Goal: Task Accomplishment & Management: Use online tool/utility

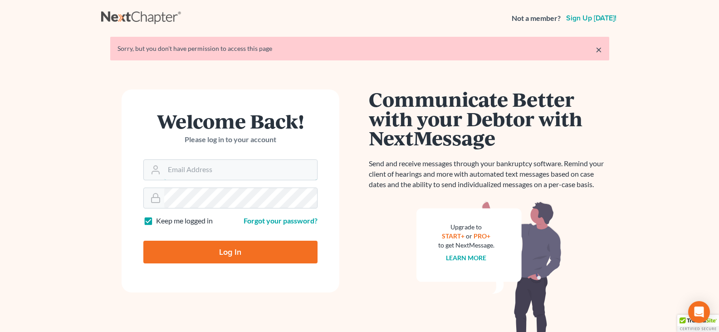
type input "[EMAIL_ADDRESS][DOMAIN_NAME]"
click at [218, 246] on input "Log In" at bounding box center [230, 252] width 174 height 23
type input "Thinking..."
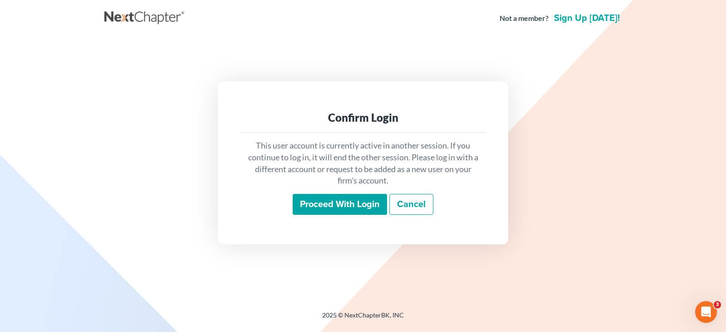
click at [342, 207] on input "Proceed with login" at bounding box center [340, 204] width 94 height 21
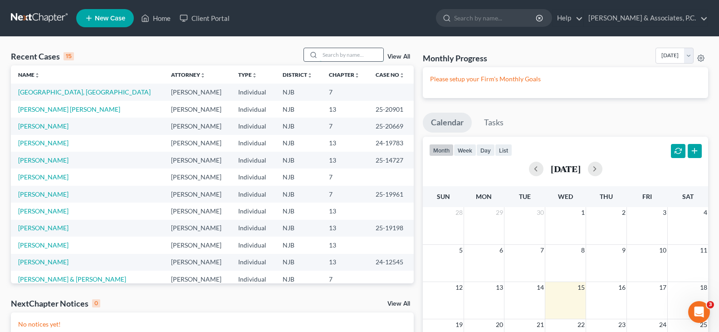
click at [334, 52] on input "search" at bounding box center [352, 54] width 64 height 13
type input "guzman"
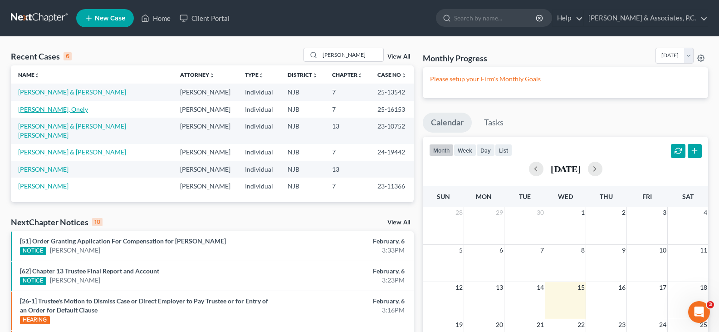
click at [43, 108] on link "Guzman-Abreu, Onely" at bounding box center [53, 109] width 70 height 8
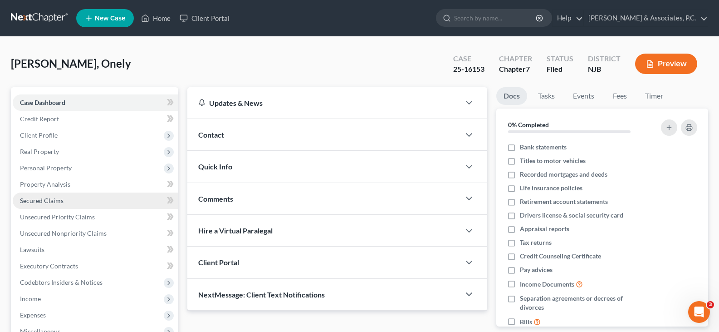
click at [47, 195] on link "Secured Claims" at bounding box center [96, 200] width 166 height 16
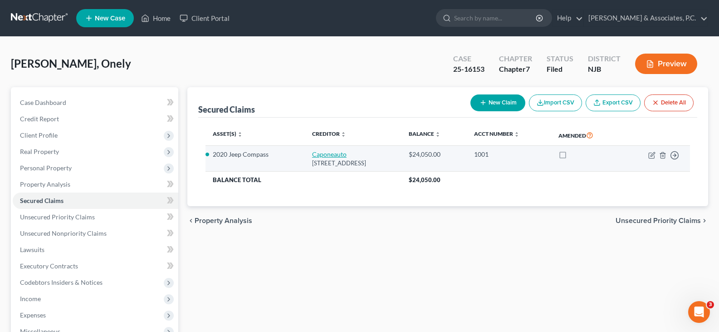
click at [325, 154] on link "Caponeauto" at bounding box center [329, 154] width 34 height 8
select select "45"
select select "0"
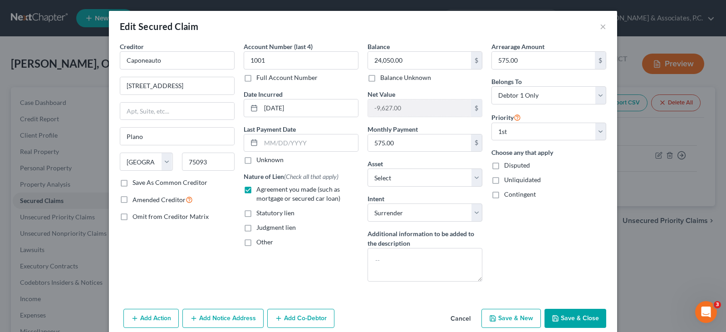
click at [274, 15] on div "Edit Secured Claim ×" at bounding box center [363, 26] width 508 height 31
click at [601, 26] on button "×" at bounding box center [603, 26] width 6 height 11
